Goal: Book appointment/travel/reservation

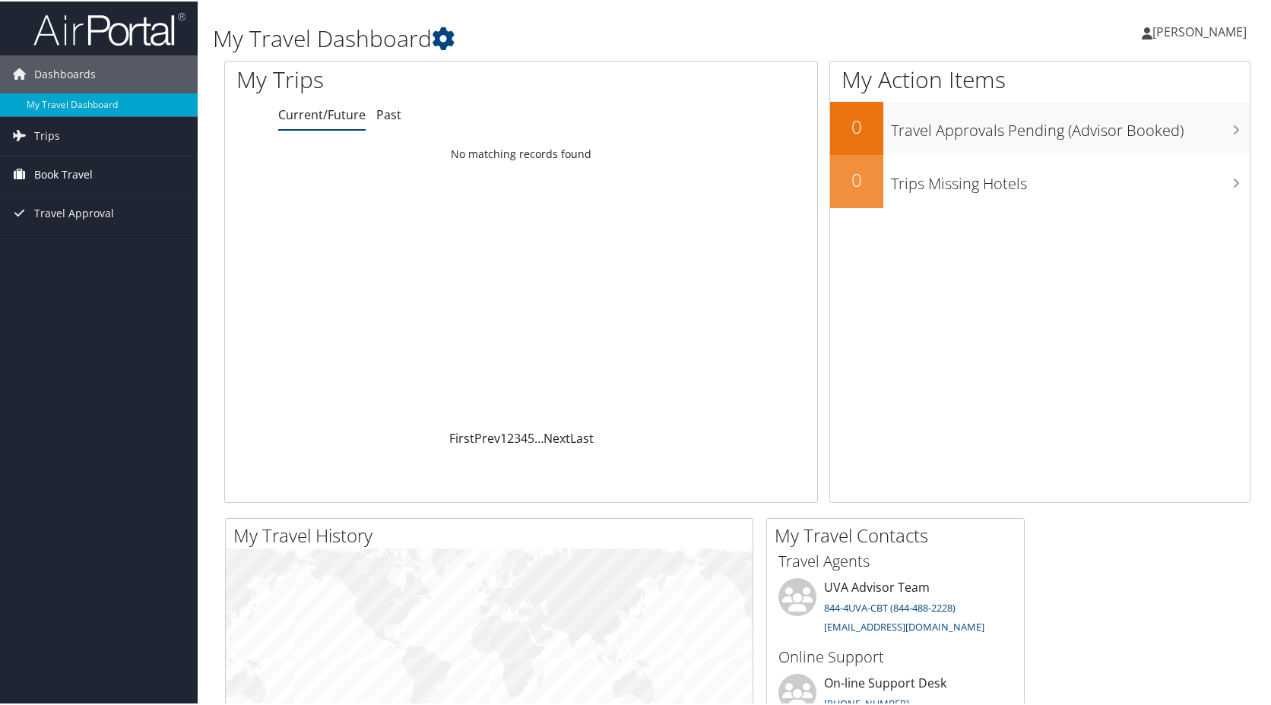
click at [54, 172] on span "Book Travel" at bounding box center [63, 173] width 59 height 38
click at [53, 246] on link "Book/Manage Online Trips" at bounding box center [99, 249] width 198 height 23
click at [51, 170] on span "Book Travel" at bounding box center [63, 173] width 59 height 38
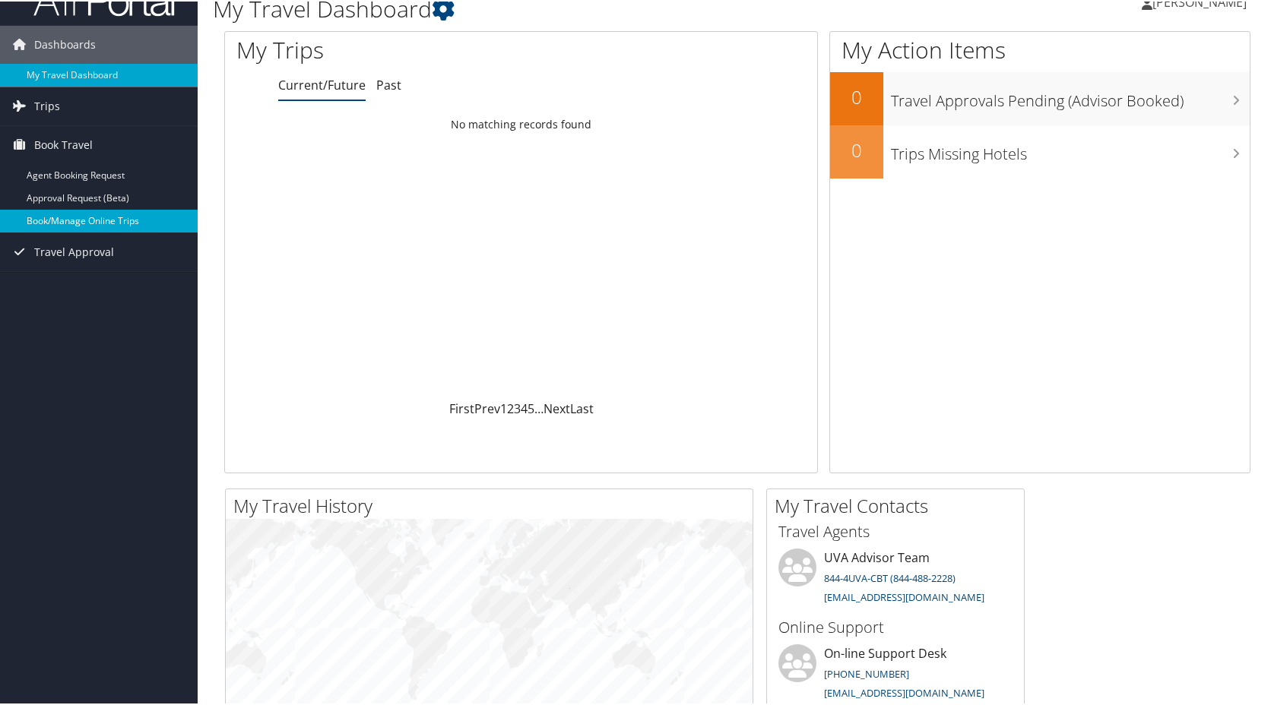
click at [74, 223] on link "Book/Manage Online Trips" at bounding box center [99, 219] width 198 height 23
